Goal: Task Accomplishment & Management: Complete application form

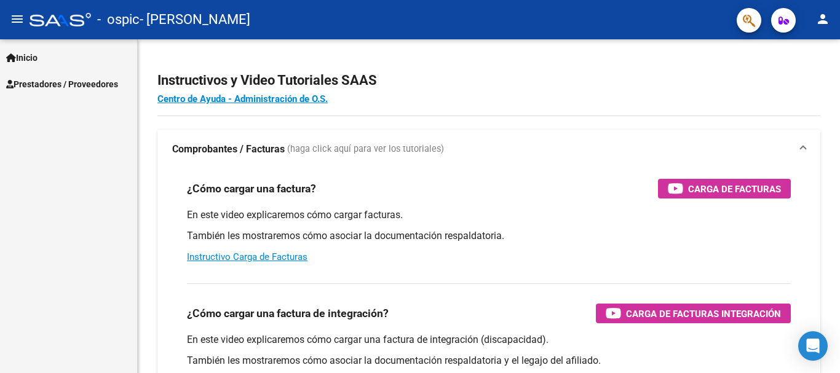
click at [87, 81] on span "Prestadores / Proveedores" at bounding box center [62, 84] width 112 height 14
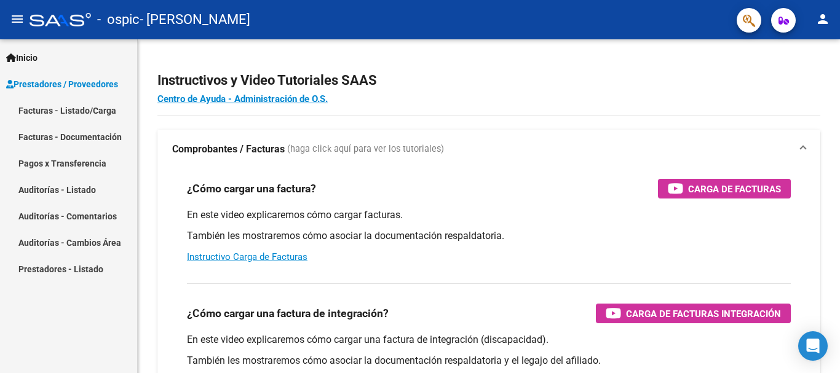
click at [95, 108] on link "Facturas - Listado/Carga" at bounding box center [68, 110] width 137 height 26
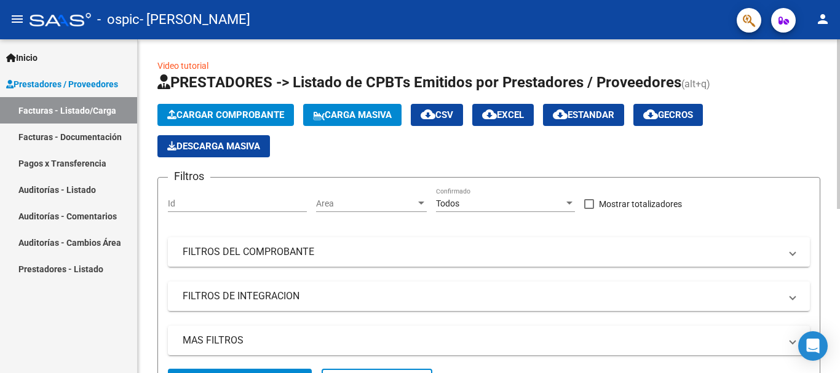
click at [215, 113] on span "Cargar Comprobante" at bounding box center [225, 114] width 117 height 11
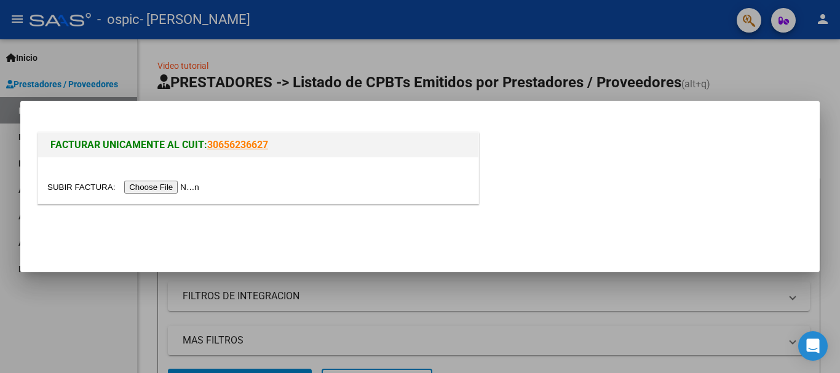
click at [173, 189] on input "file" at bounding box center [125, 187] width 156 height 13
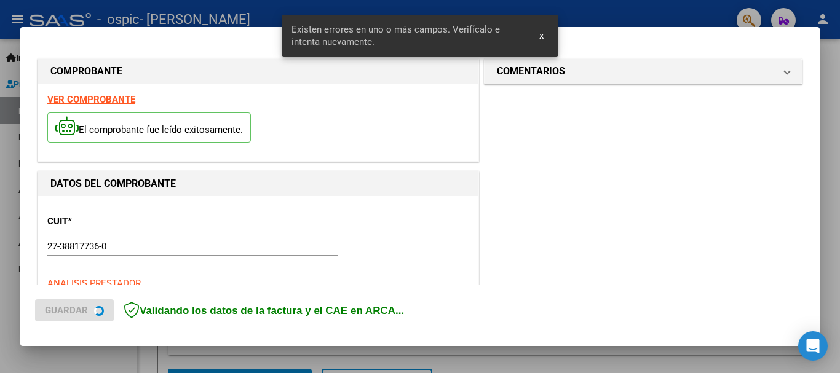
scroll to position [307, 0]
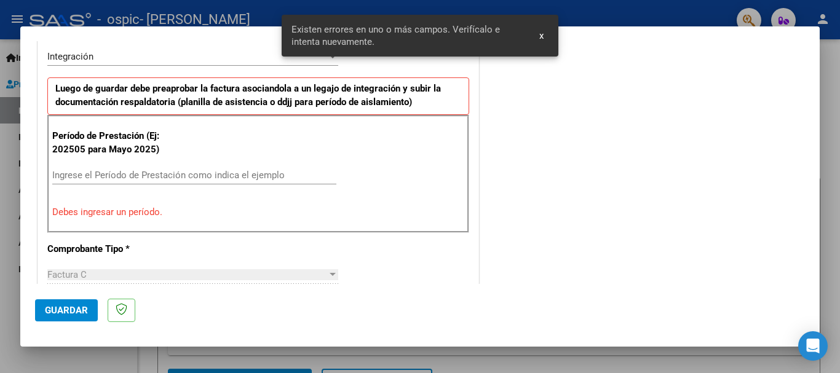
click at [254, 172] on input "Ingrese el Período de Prestación como indica el ejemplo" at bounding box center [194, 175] width 284 height 11
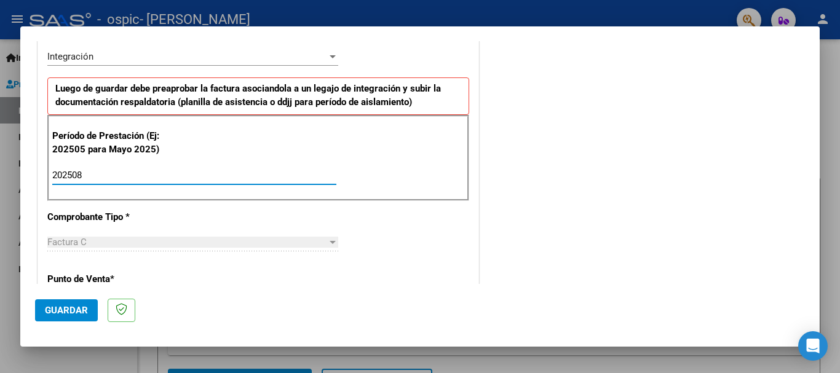
type input "202508"
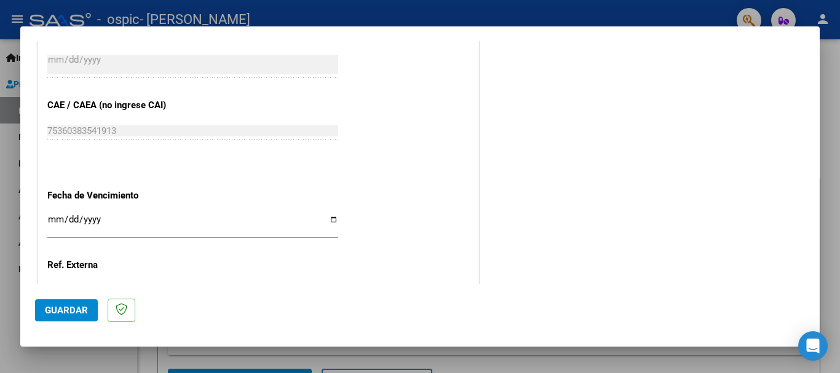
scroll to position [799, 0]
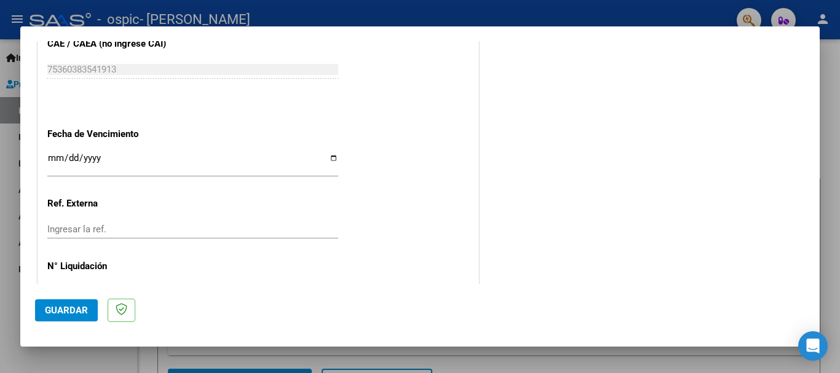
click at [333, 159] on input "Ingresar la fecha" at bounding box center [192, 163] width 291 height 20
type input "[DATE]"
click at [117, 233] on input "Ingresar la ref." at bounding box center [192, 229] width 291 height 11
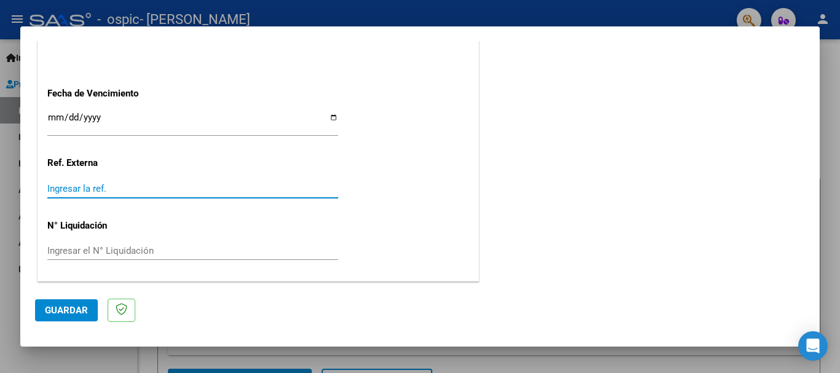
paste input "273881773600110000100000073"
type input "273881773600110000100000073"
click at [64, 311] on span "Guardar" at bounding box center [66, 310] width 43 height 11
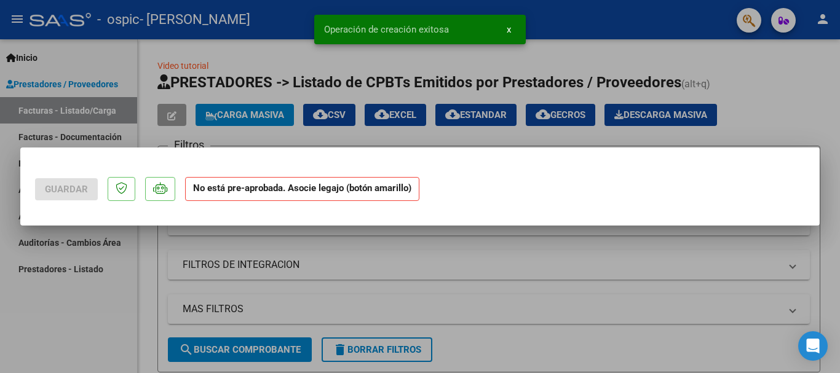
scroll to position [0, 0]
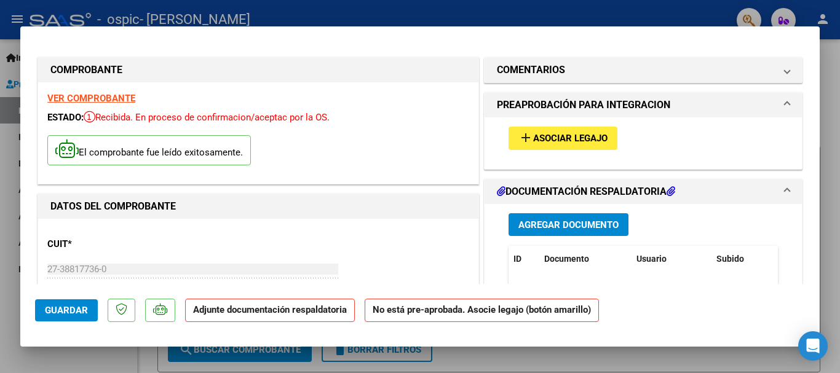
click at [611, 223] on span "Agregar Documento" at bounding box center [568, 224] width 100 height 11
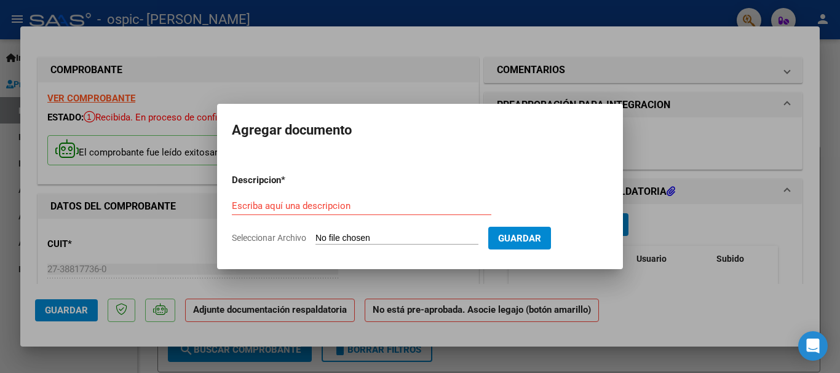
click at [465, 239] on input "Seleccionar Archivo" at bounding box center [396, 239] width 163 height 12
type input "C:\fakepath\Adobe [DEMOGRAPHIC_DATA] [DATE] (1).pdf"
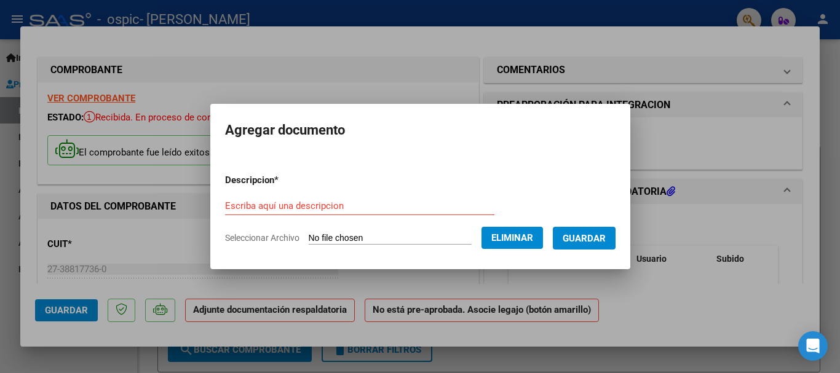
click at [340, 200] on input "Escriba aquí una descripcion" at bounding box center [359, 205] width 269 height 11
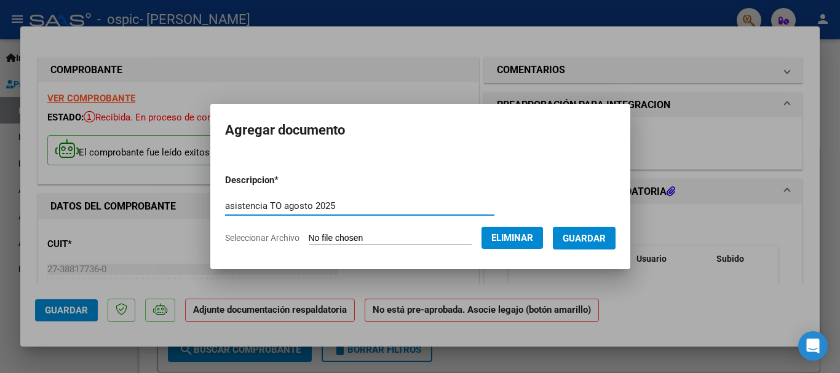
type input "asistencia TO agosto 2025"
click at [606, 240] on span "Guardar" at bounding box center [584, 238] width 43 height 11
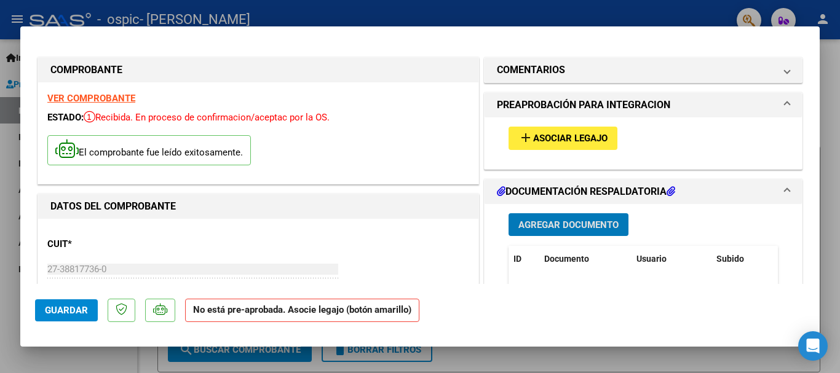
click at [580, 138] on span "Asociar Legajo" at bounding box center [570, 138] width 74 height 11
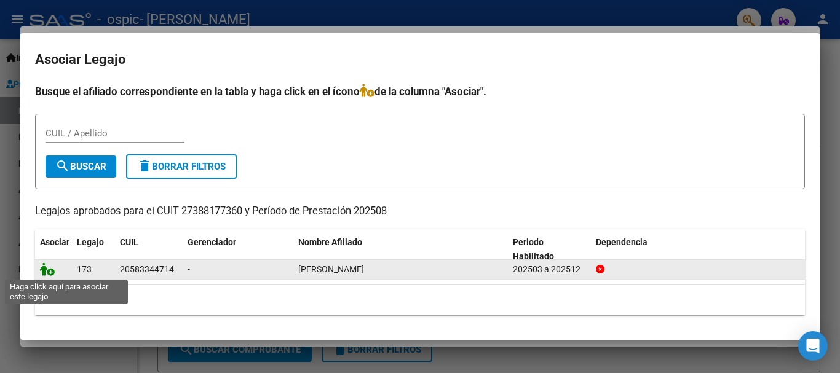
click at [45, 270] on icon at bounding box center [47, 270] width 15 height 14
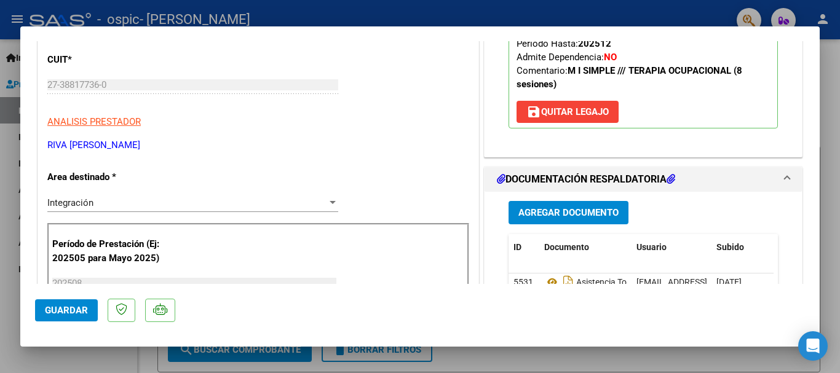
scroll to position [246, 0]
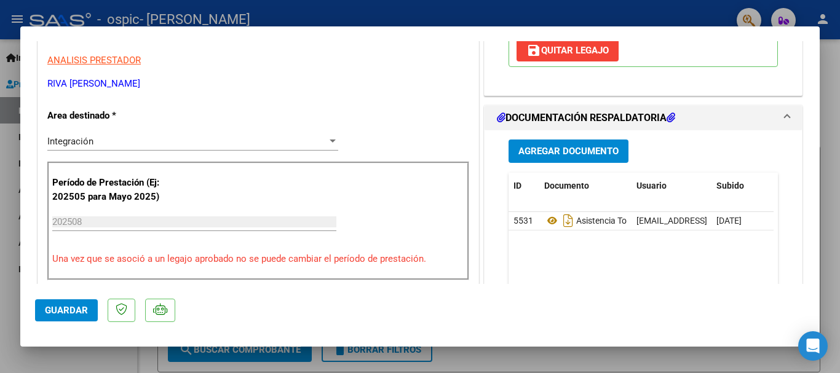
click at [82, 310] on span "Guardar" at bounding box center [66, 310] width 43 height 11
click at [60, 311] on span "Guardar" at bounding box center [66, 310] width 43 height 11
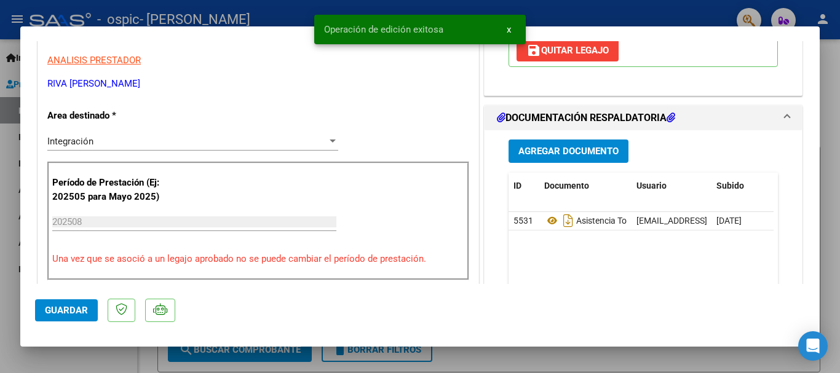
click at [507, 31] on span "x" at bounding box center [509, 29] width 4 height 11
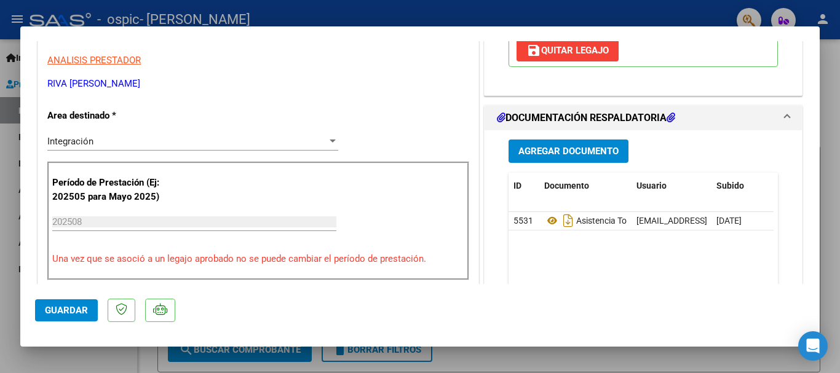
scroll to position [0, 0]
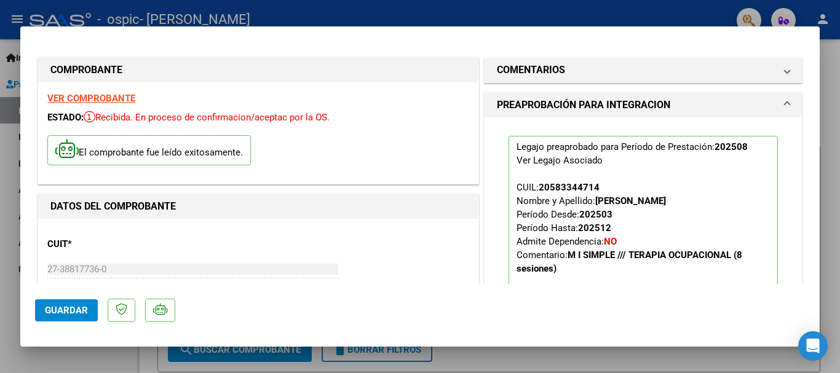
click at [681, 361] on div at bounding box center [420, 186] width 840 height 373
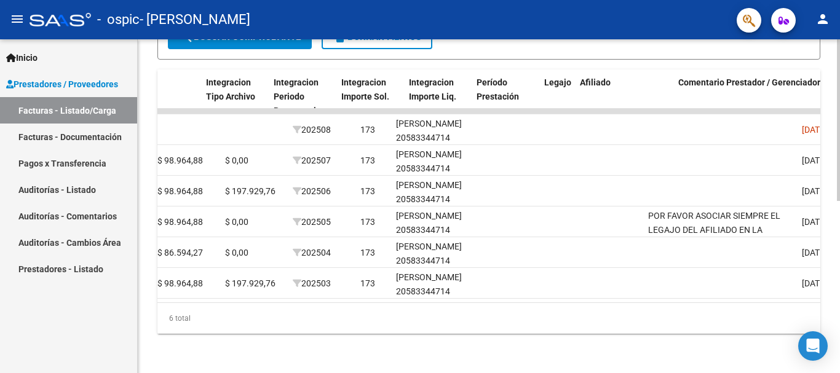
scroll to position [0, 1258]
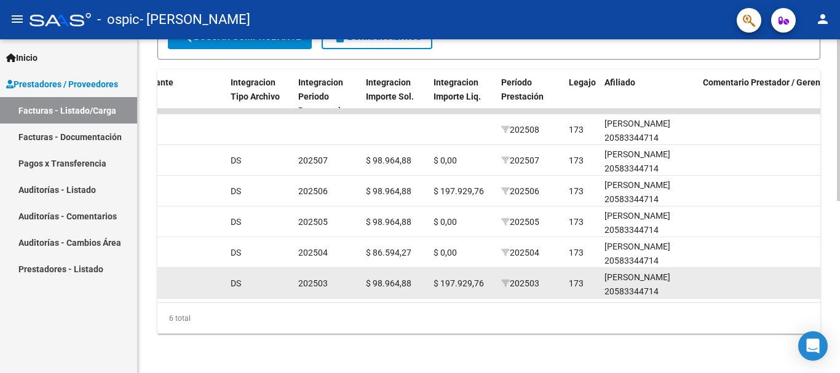
click at [532, 282] on datatable-body-cell "202503" at bounding box center [530, 283] width 68 height 30
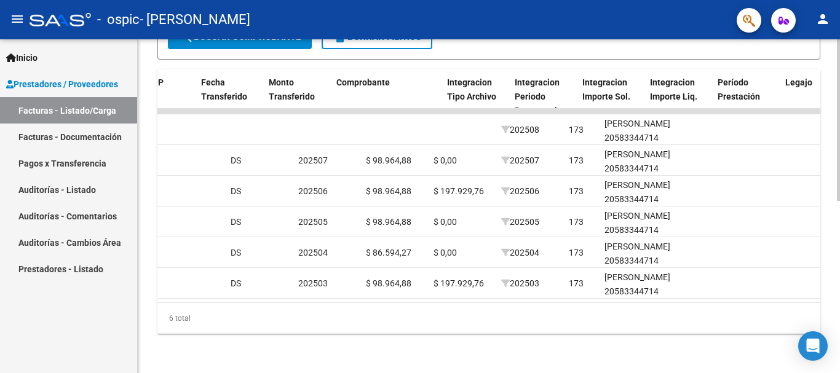
scroll to position [0, 1042]
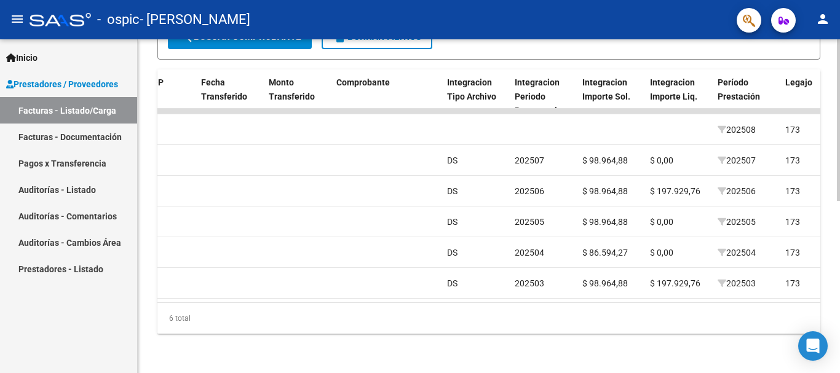
click at [430, 306] on div "6 total" at bounding box center [488, 318] width 663 height 31
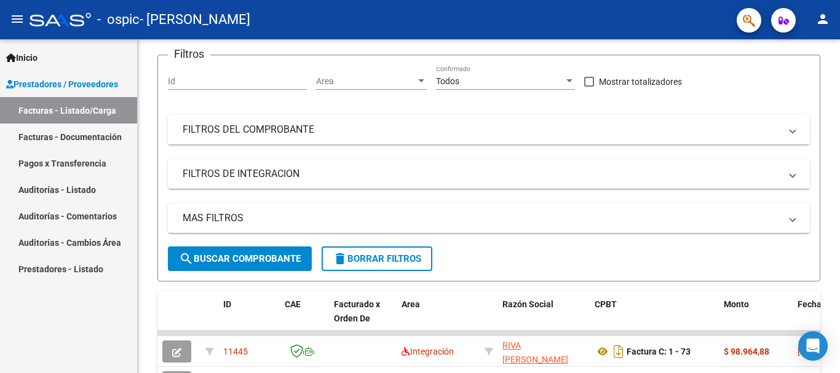
scroll to position [108, 0]
